Goal: Complete application form

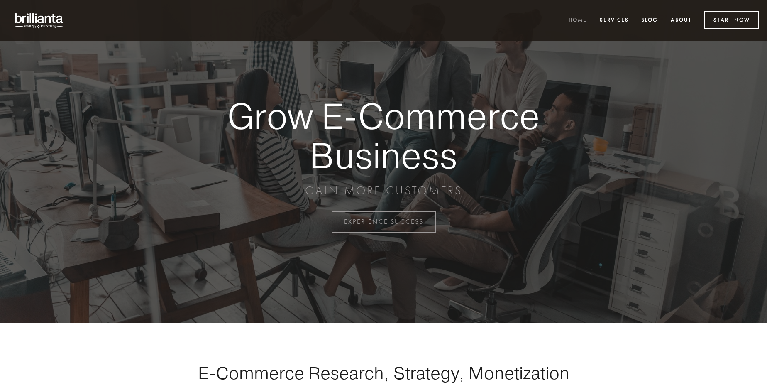
scroll to position [2175, 0]
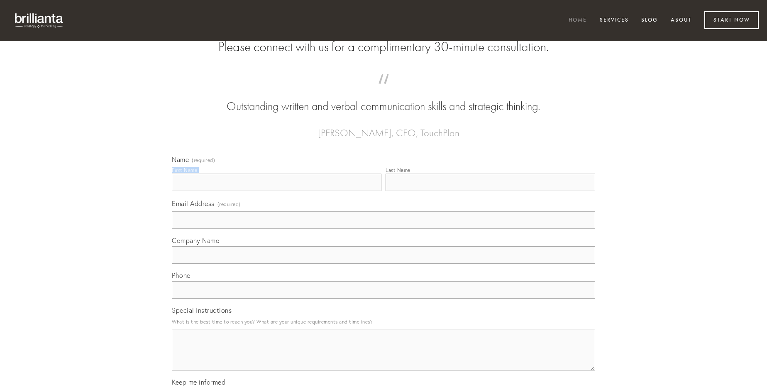
type input "[PERSON_NAME]"
click at [490, 191] on input "Last Name" at bounding box center [491, 181] width 210 height 17
type input "[PERSON_NAME]"
click at [383, 229] on input "Email Address (required)" at bounding box center [383, 219] width 423 height 17
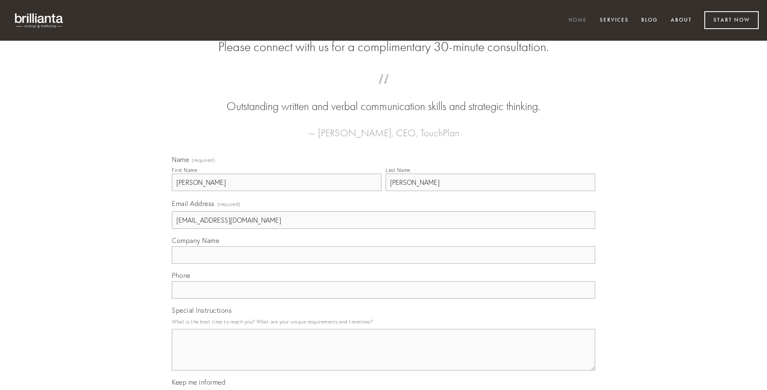
type input "[EMAIL_ADDRESS][DOMAIN_NAME]"
click at [383, 264] on input "Company Name" at bounding box center [383, 254] width 423 height 17
type input "ars"
click at [383, 298] on input "text" at bounding box center [383, 289] width 423 height 17
click at [383, 357] on textarea "Special Instructions" at bounding box center [383, 349] width 423 height 41
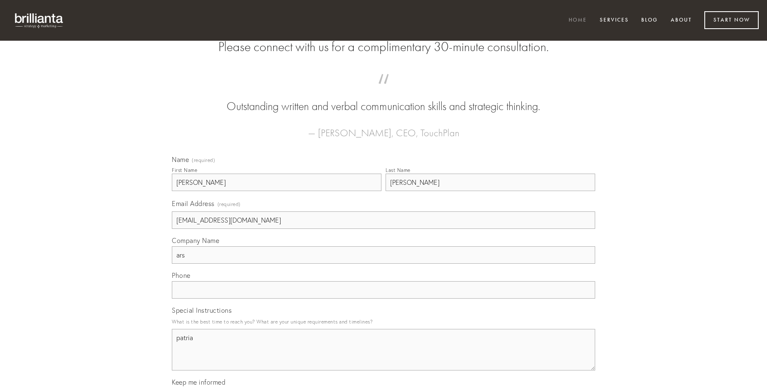
type textarea "patria"
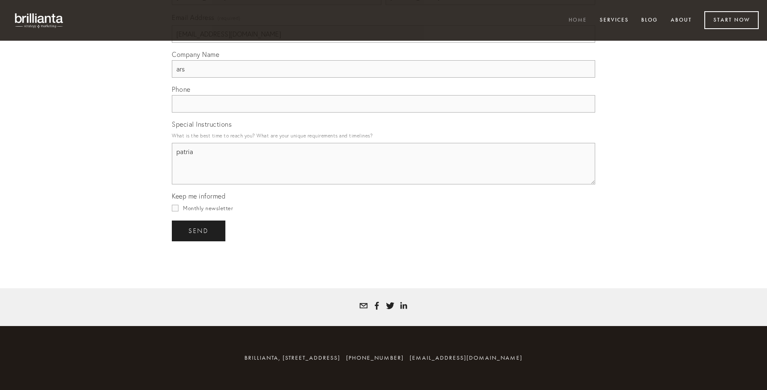
click at [199, 230] on span "send" at bounding box center [198, 230] width 20 height 7
